Goal: Task Accomplishment & Management: Use online tool/utility

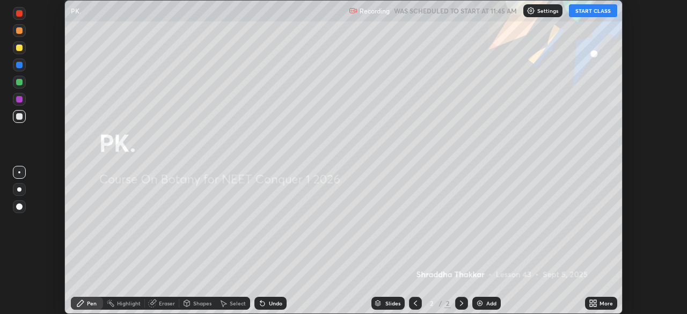
scroll to position [314, 687]
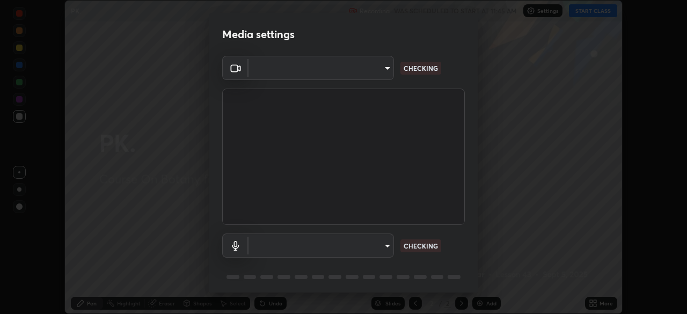
type input "ed5728659d4a2628327284da790eb6393f1623e3a82d583cb44db94038f4ead1"
click at [335, 247] on body "Erase all PK. Recording WAS SCHEDULED TO START AT 11:45 AM Settings START CLASS…" at bounding box center [343, 157] width 687 height 314
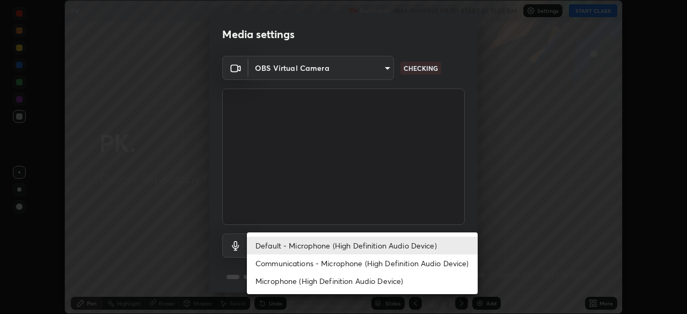
click at [396, 257] on li "Communications - Microphone (High Definition Audio Device)" at bounding box center [362, 264] width 231 height 18
type input "communications"
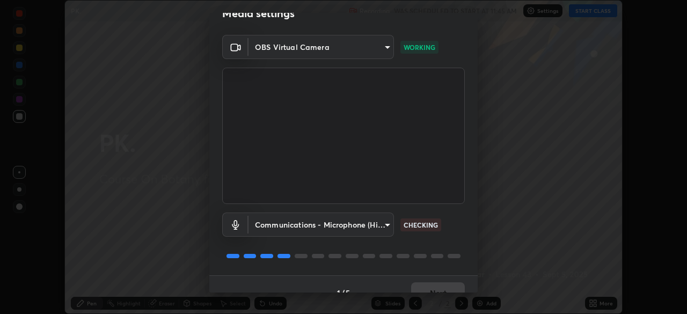
scroll to position [38, 0]
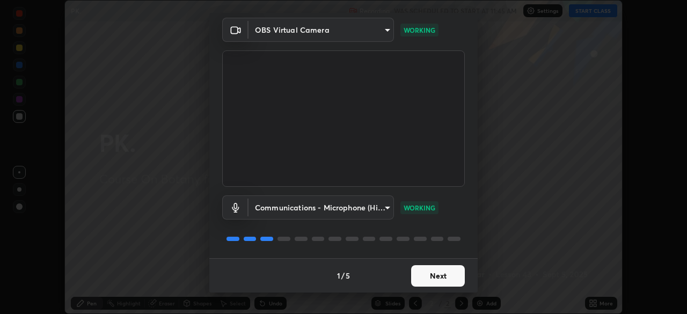
click at [418, 275] on button "Next" at bounding box center [438, 275] width 54 height 21
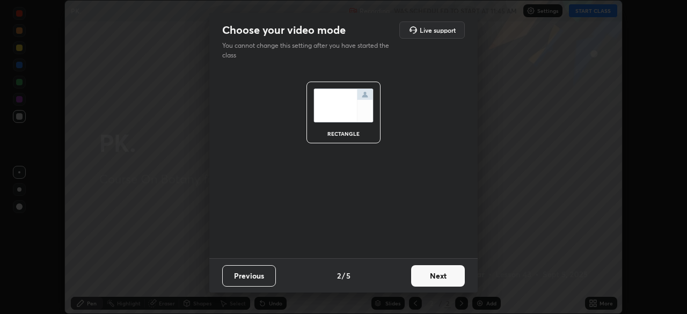
scroll to position [0, 0]
click at [421, 274] on button "Next" at bounding box center [438, 275] width 54 height 21
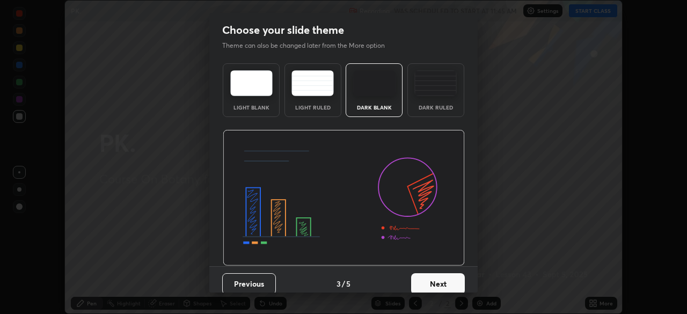
click at [423, 276] on button "Next" at bounding box center [438, 283] width 54 height 21
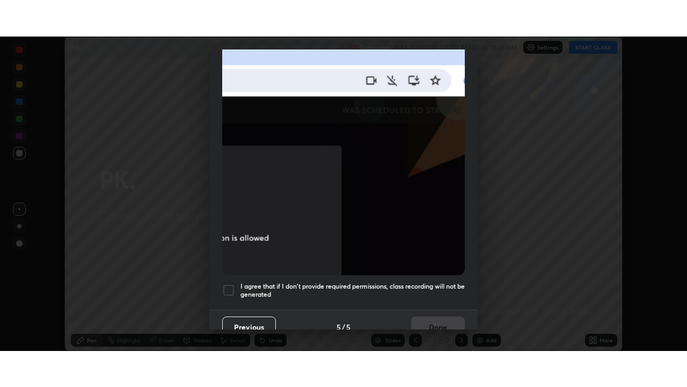
scroll to position [257, 0]
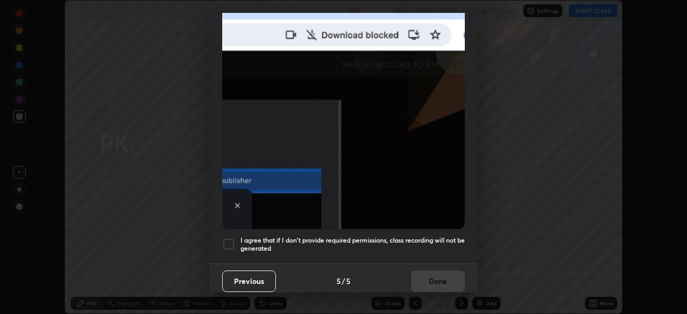
click at [397, 237] on h5 "I agree that if I don't provide required permissions, class recording will not …" at bounding box center [353, 244] width 224 height 17
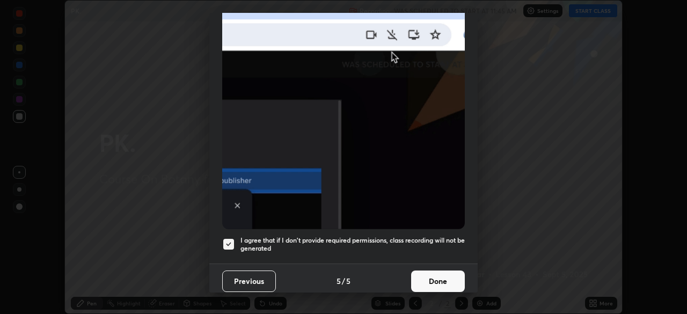
click at [431, 275] on button "Done" at bounding box center [438, 281] width 54 height 21
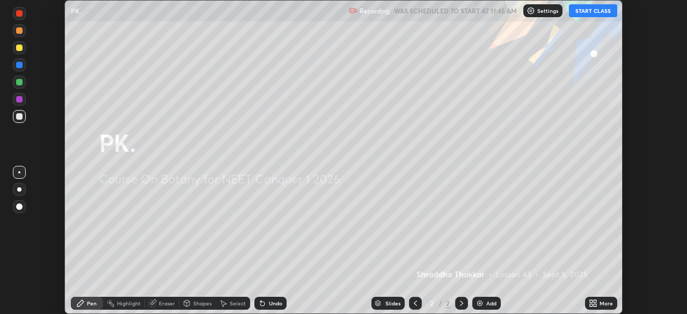
click at [592, 10] on button "START CLASS" at bounding box center [593, 10] width 48 height 13
click at [605, 302] on div "More" at bounding box center [606, 303] width 13 height 5
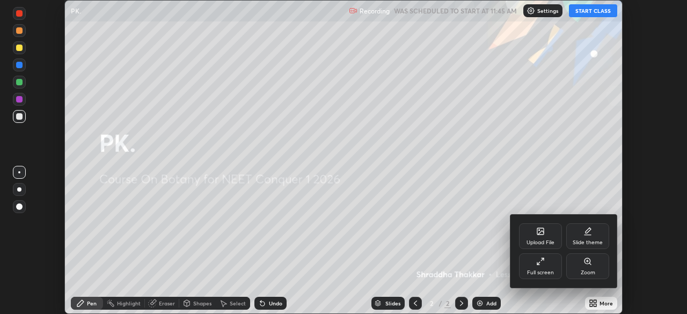
click at [545, 273] on div "Full screen" at bounding box center [540, 272] width 27 height 5
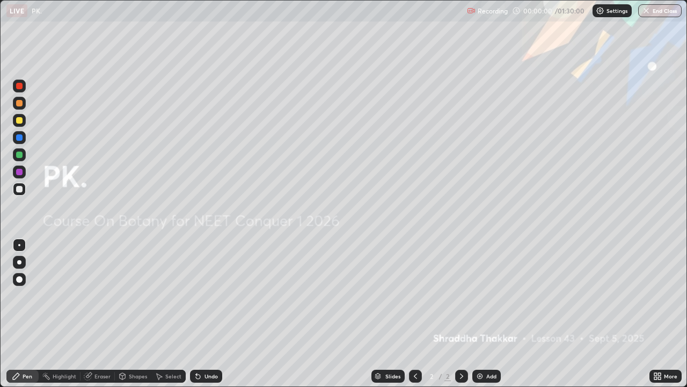
scroll to position [387, 687]
click at [489, 314] on div "Add" at bounding box center [492, 375] width 10 height 5
